Goal: Task Accomplishment & Management: Complete application form

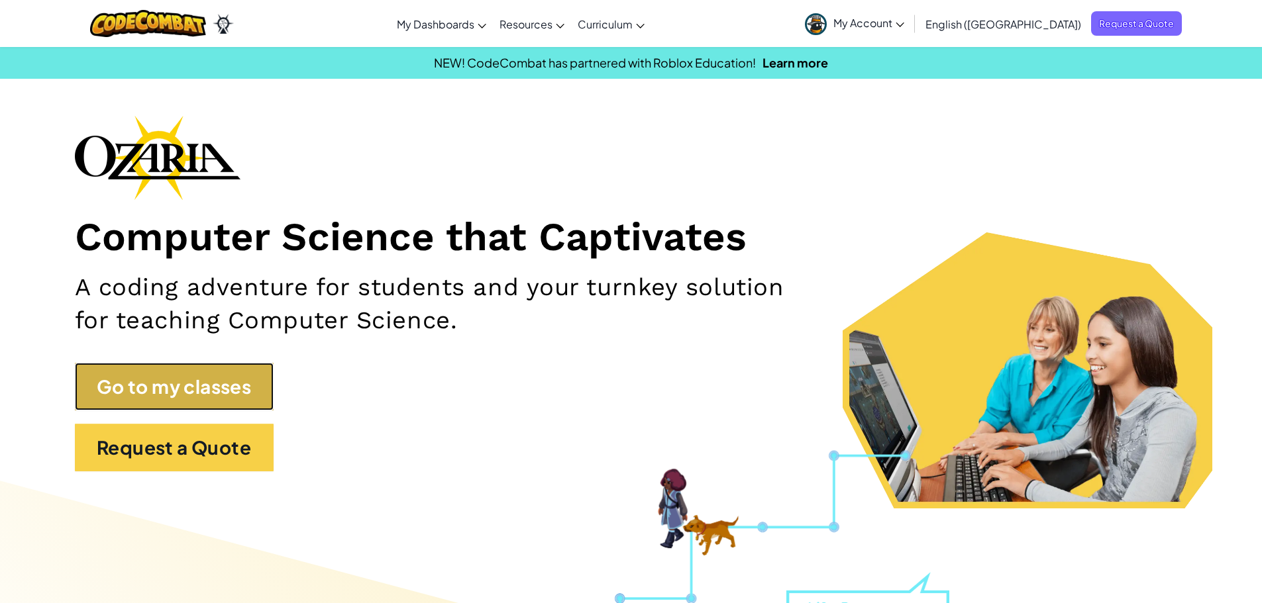
click at [134, 379] on link "Go to my classes" at bounding box center [174, 387] width 199 height 48
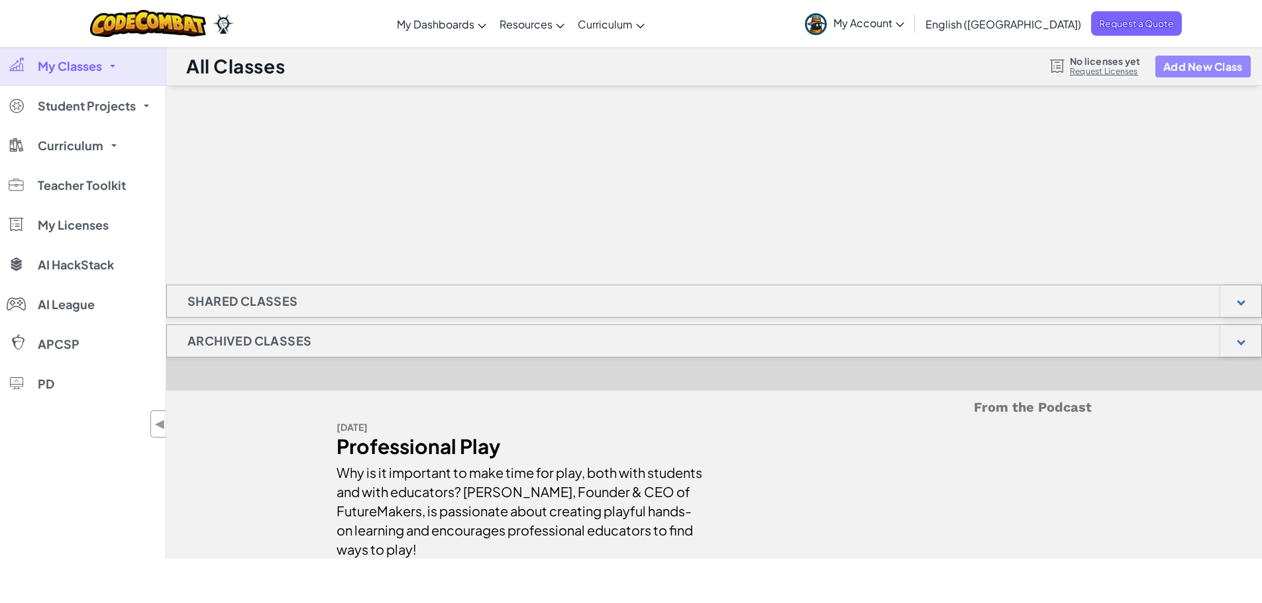
click at [1211, 62] on button "Add New Class" at bounding box center [1202, 67] width 95 height 22
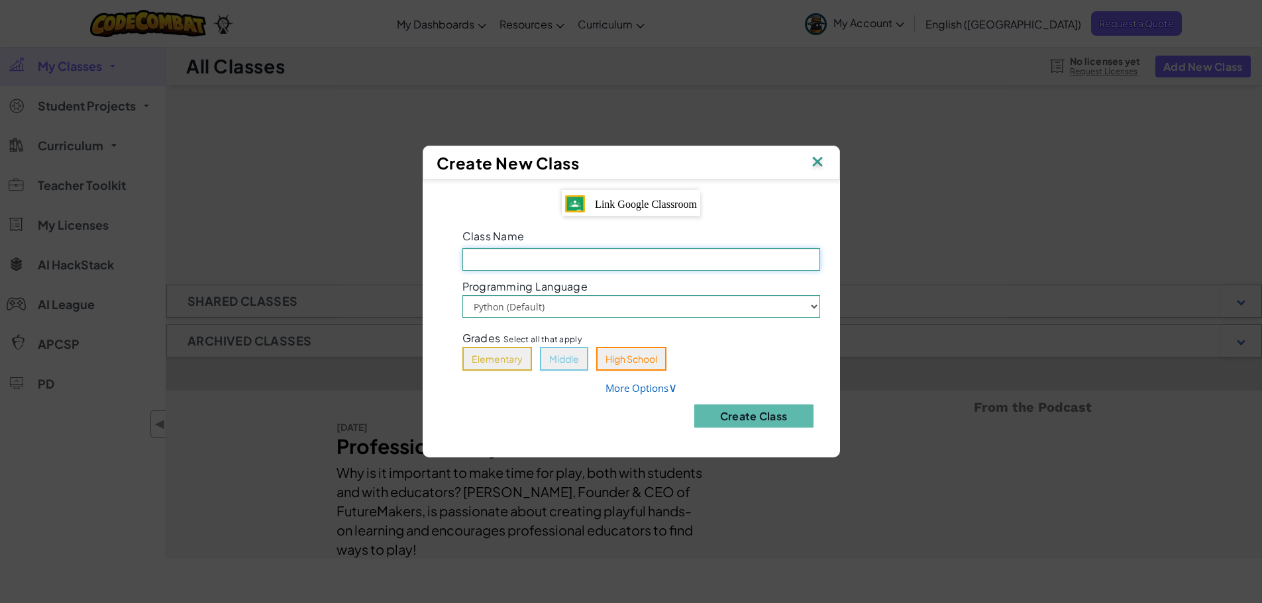
click at [535, 270] on input "Class Name Field is required" at bounding box center [641, 259] width 358 height 23
click at [569, 302] on select "Python (Default) JavaScript" at bounding box center [641, 306] width 358 height 23
click at [817, 161] on img at bounding box center [817, 163] width 17 height 20
